Goal: Find specific page/section: Find specific page/section

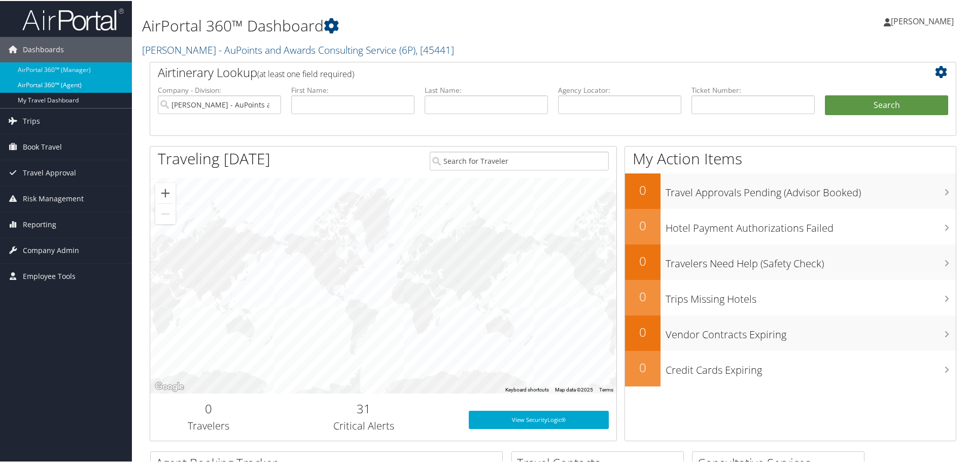
click at [100, 81] on link "AirPortal 360™ (Agent)" at bounding box center [66, 84] width 132 height 15
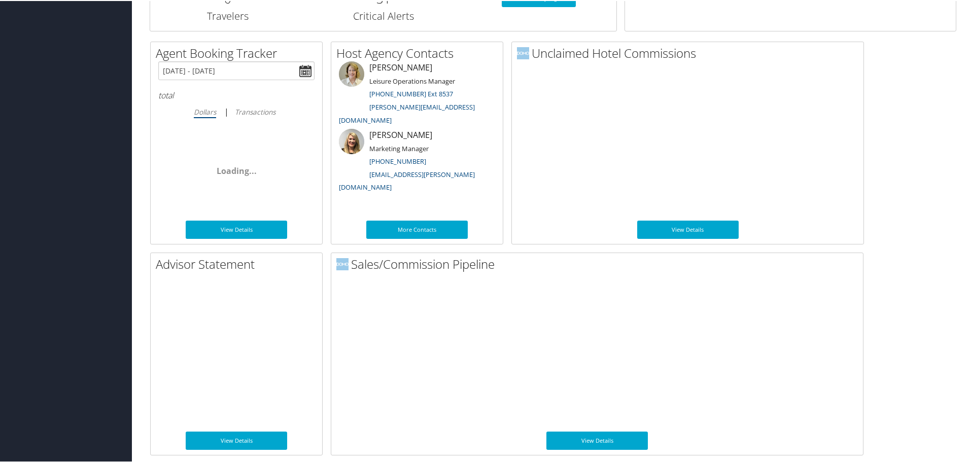
scroll to position [495, 0]
click at [599, 440] on link "View Details" at bounding box center [597, 440] width 101 height 18
